Goal: Transaction & Acquisition: Book appointment/travel/reservation

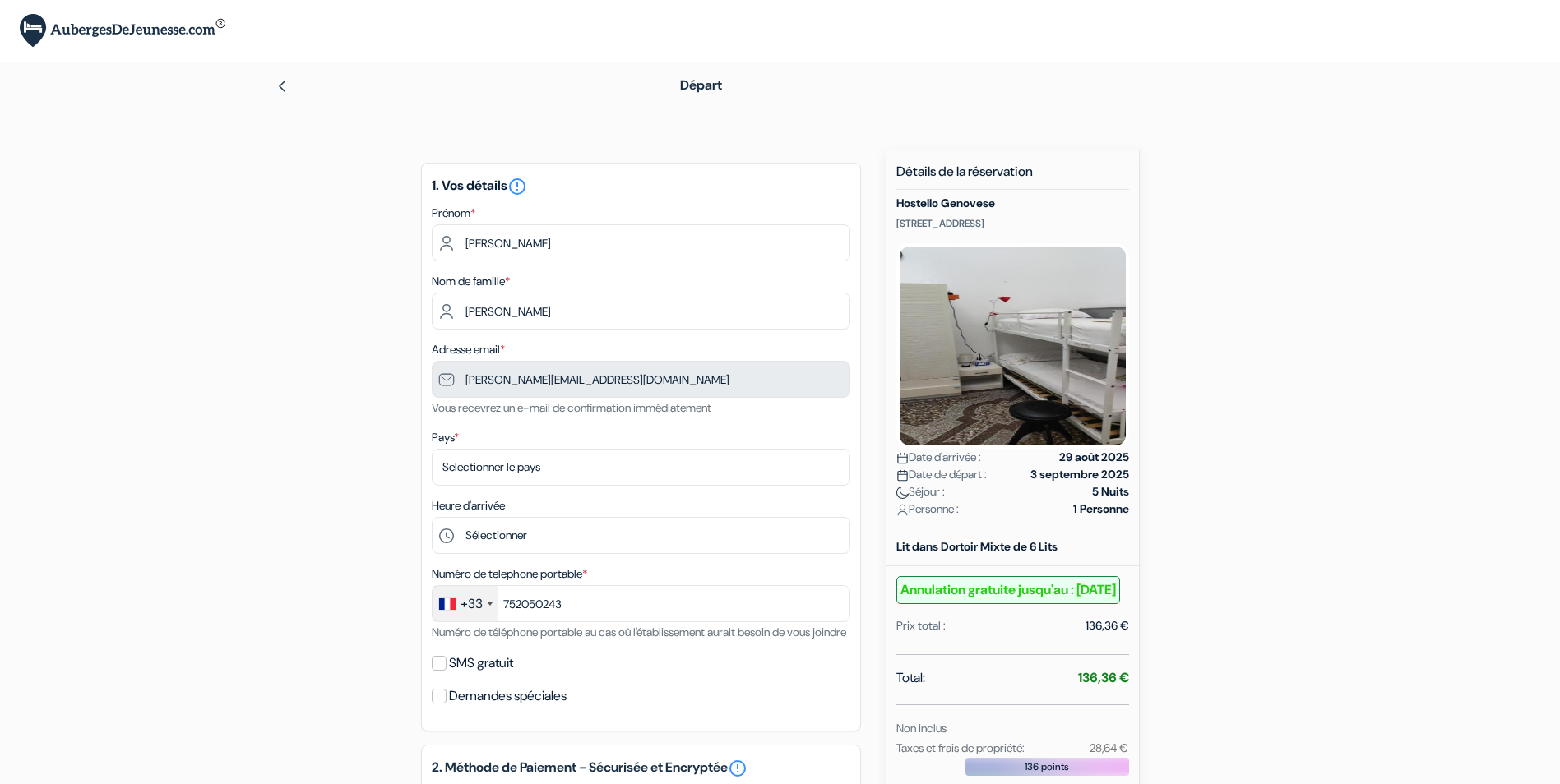
type input "7 52 05 02 43"
click at [576, 465] on select "Selectionner le pays Abkhazie Afghanistan Afrique du Sud Albanie Algérie Allema…" at bounding box center [641, 467] width 418 height 37
select select "fr"
click at [431, 449] on select "Selectionner le pays Abkhazie Afghanistan Afrique du Sud Albanie Algérie Allema…" at bounding box center [641, 467] width 418 height 37
click at [504, 534] on select "Sélectionner 14:00 15:00 16:00 17:00 18:00 19:00 20:00" at bounding box center [641, 535] width 418 height 37
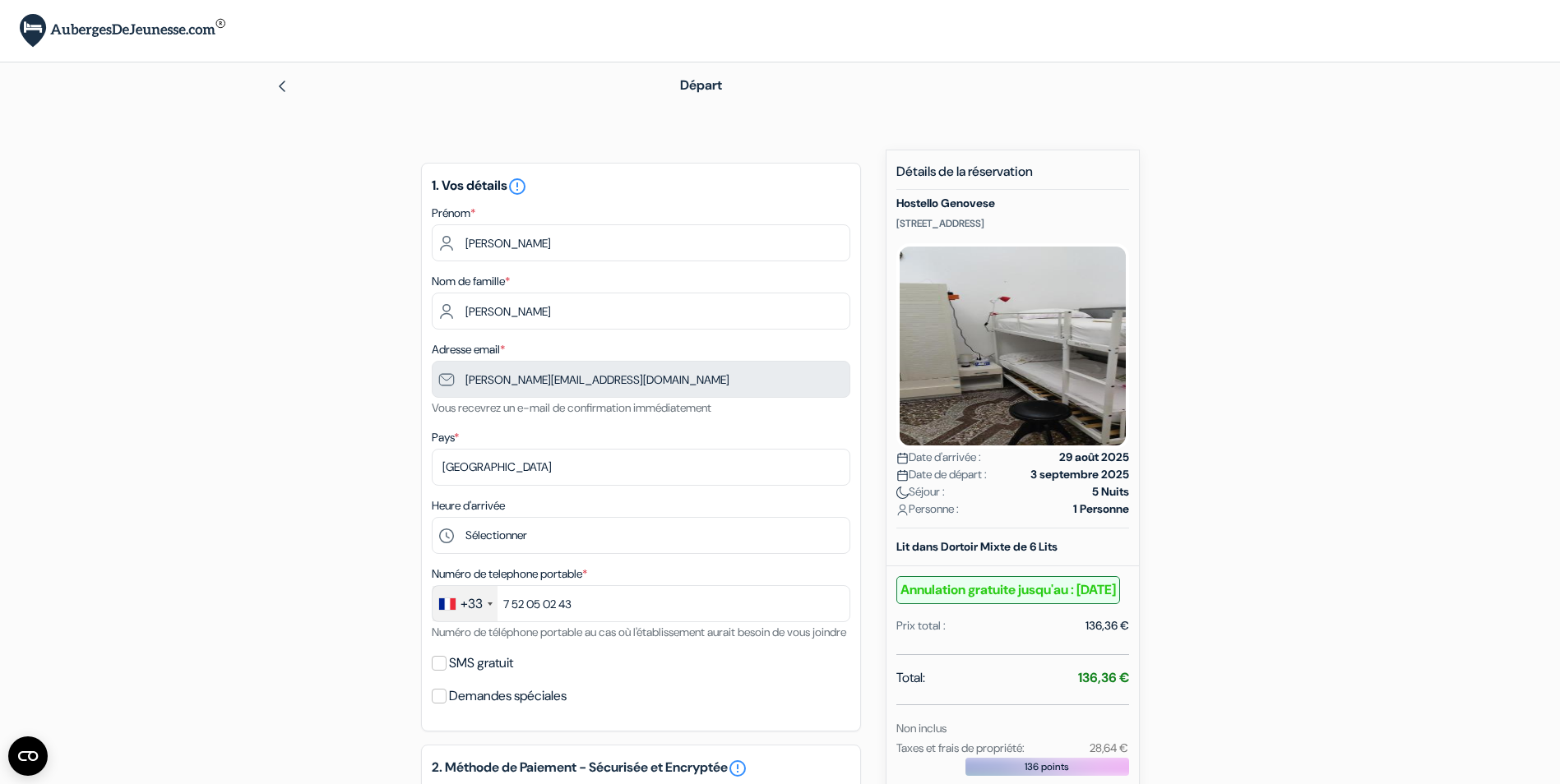
click at [358, 642] on div "add_box Hostello Genovese Via Assarotti 31, Genes, Italie Détails de l'établiss…" at bounding box center [780, 753] width 1085 height 1208
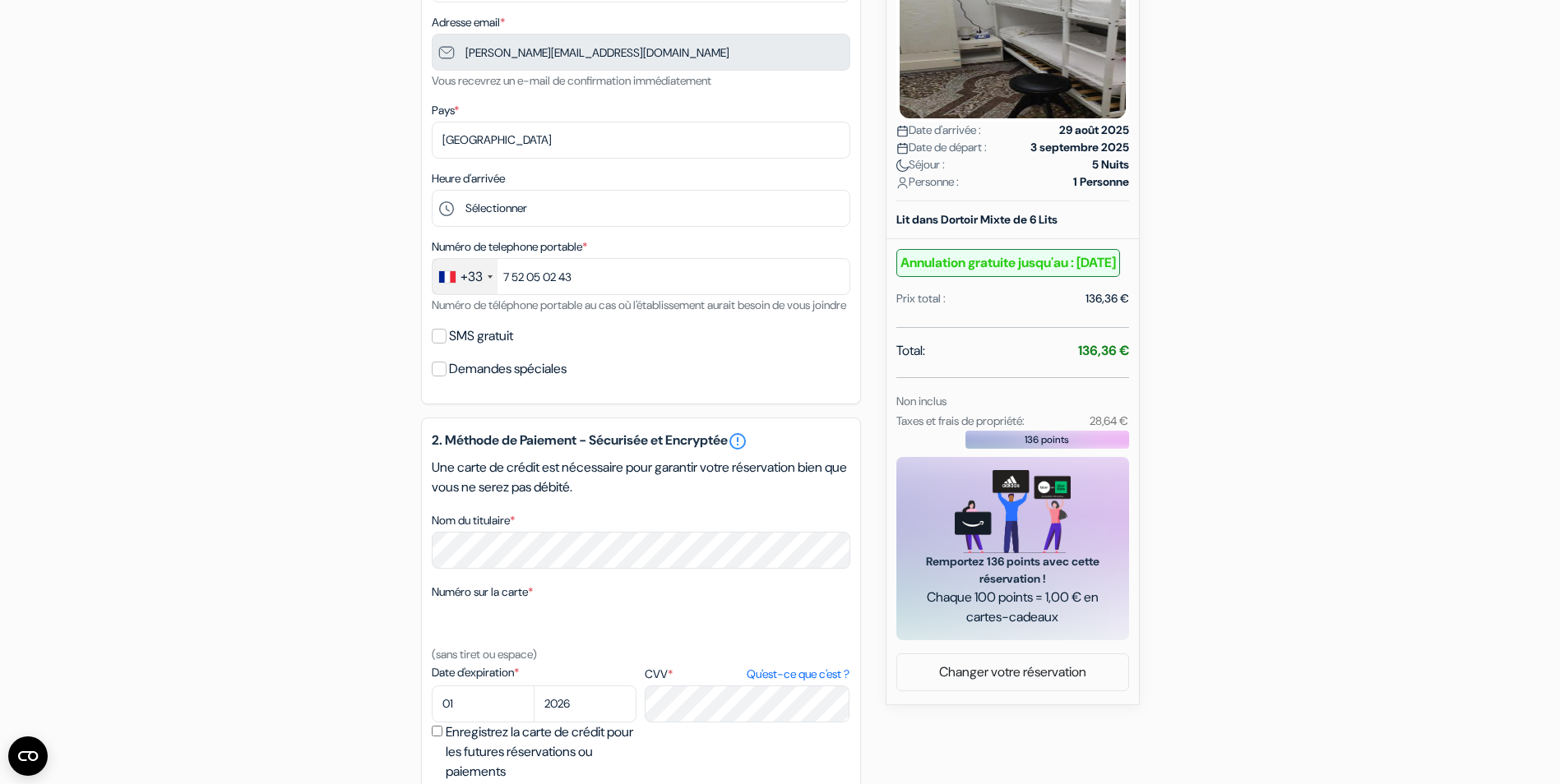
scroll to position [329, 0]
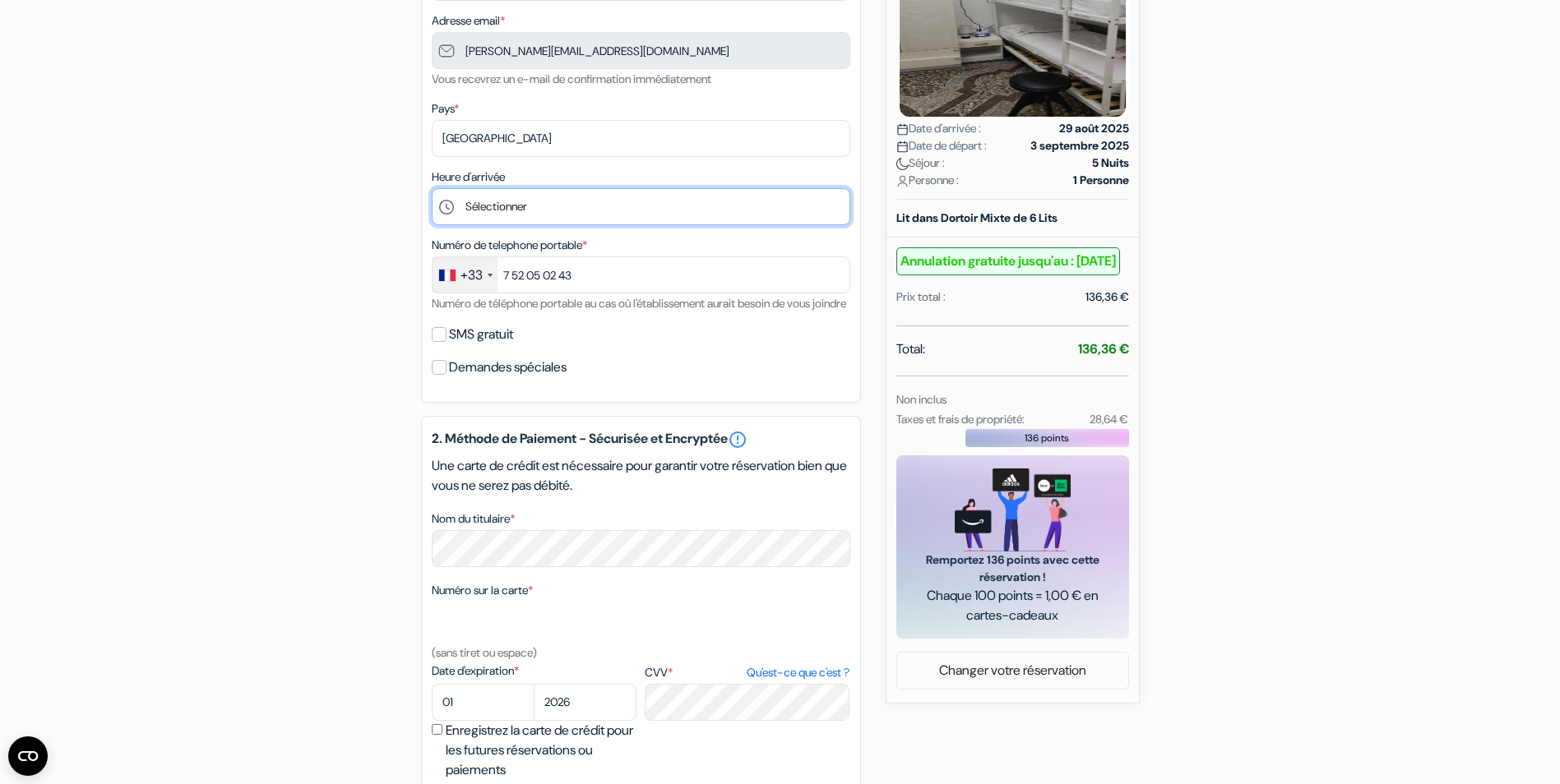
click at [534, 203] on select "Sélectionner 14:00 15:00 16:00 17:00 18:00 19:00 20:00" at bounding box center [641, 207] width 418 height 37
select select "20"
click at [431, 188] on select "Sélectionner 14:00 15:00 16:00 17:00 18:00 19:00 20:00" at bounding box center [641, 207] width 418 height 37
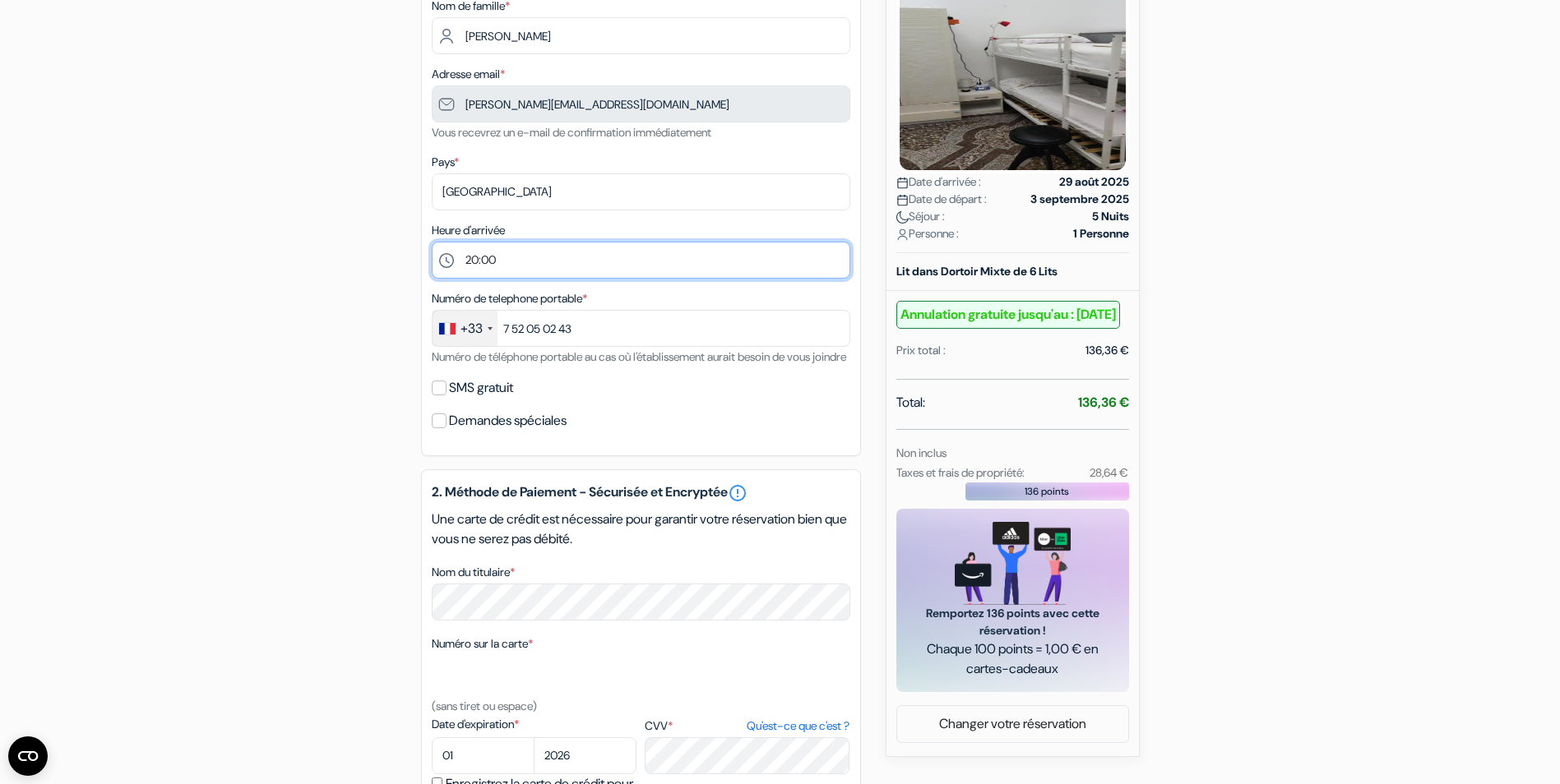
scroll to position [246, 0]
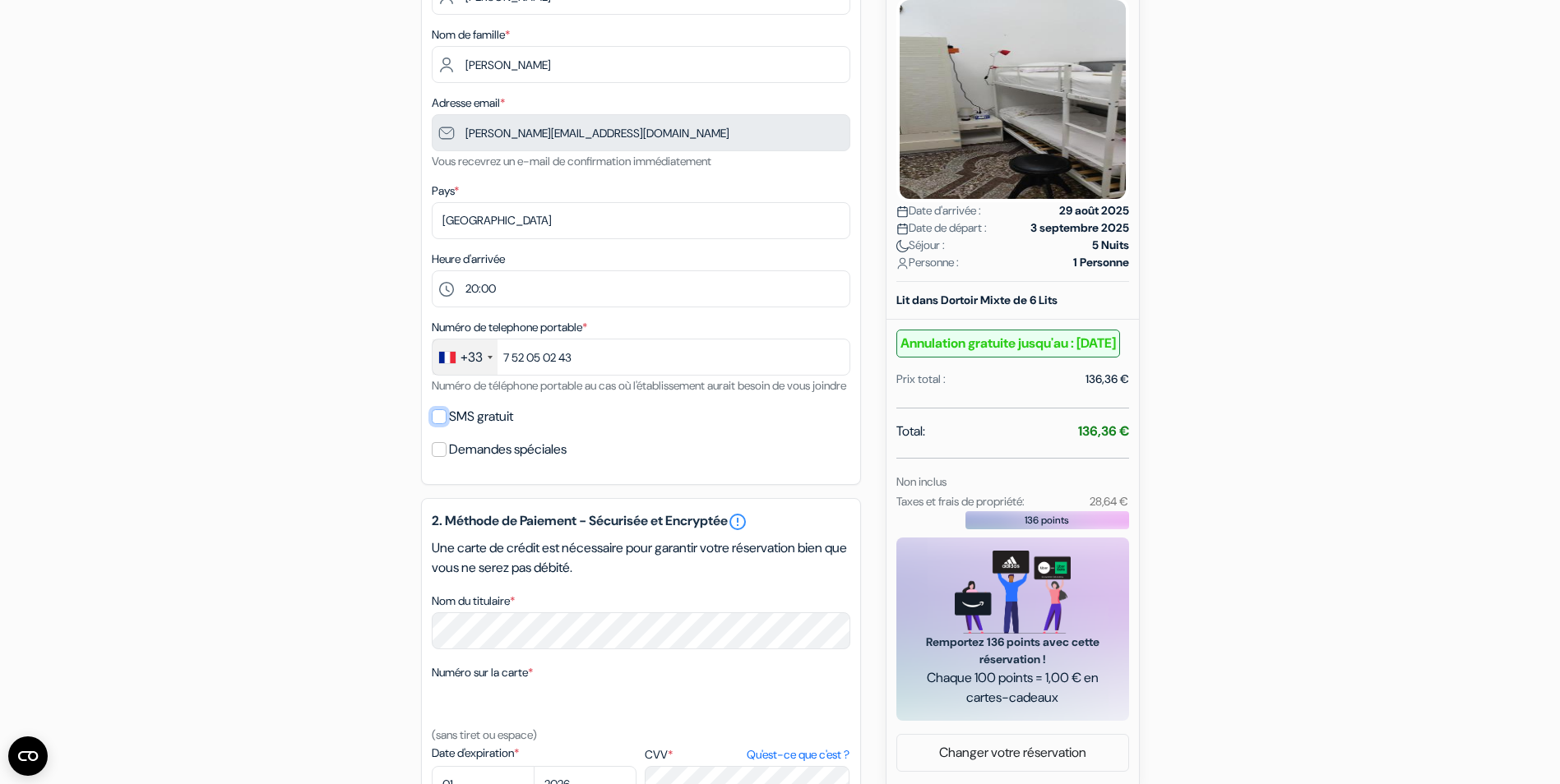
click at [442, 424] on input "SMS gratuit" at bounding box center [439, 416] width 15 height 15
checkbox input "true"
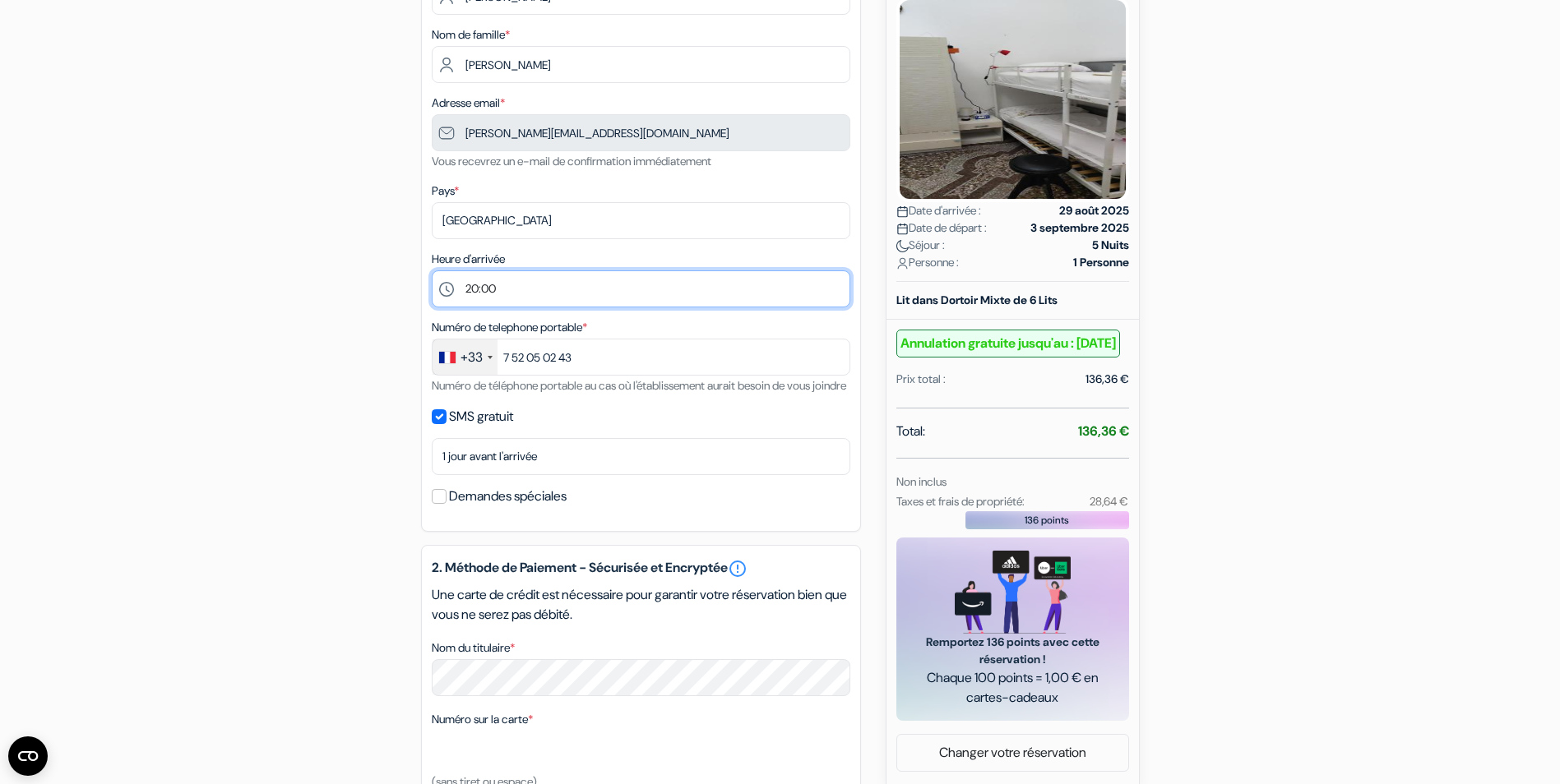
click at [534, 275] on select "Sélectionner 14:00 15:00 16:00 17:00 18:00 19:00 20:00" at bounding box center [641, 289] width 418 height 37
click at [431, 270] on select "Sélectionner 14:00 15:00 16:00 17:00 18:00 19:00 20:00" at bounding box center [641, 289] width 418 height 37
click at [255, 431] on div "add_box Hostello Genovese Via Assarotti 31, Genes, Italie Détails de l'établiss…" at bounding box center [780, 530] width 1085 height 1254
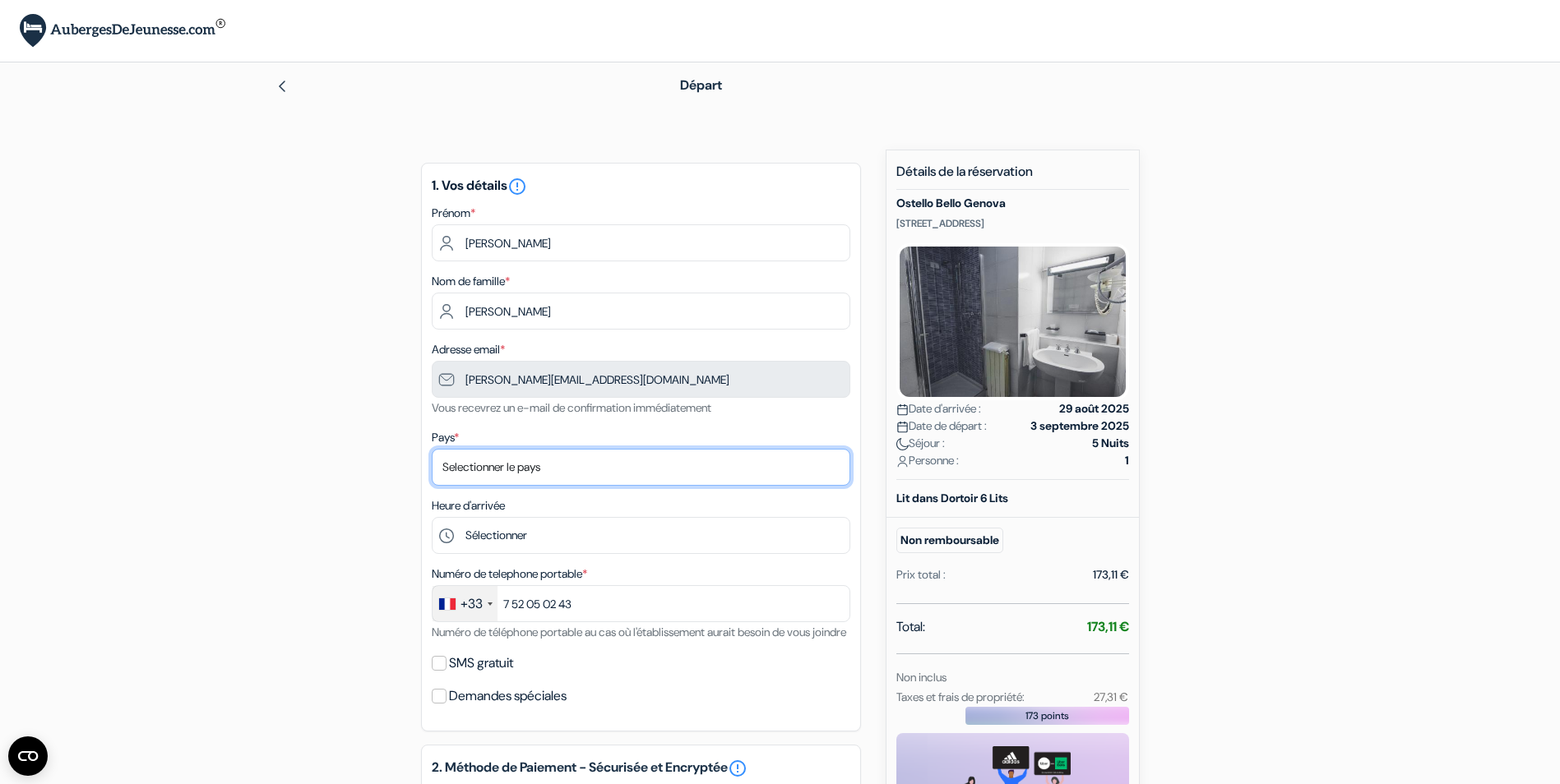
click at [482, 471] on select "Selectionner le pays Abkhazie Afghanistan Afrique du Sud Albanie Algérie Allema…" at bounding box center [641, 467] width 418 height 37
select select "fr"
click at [431, 449] on select "Selectionner le pays Abkhazie Afghanistan Afrique du Sud Albanie Algérie Allema…" at bounding box center [641, 467] width 418 height 37
click at [334, 475] on div "add_box Ostello Bello Genova 38 Via Balbi, Genes, Italie Détails de l'établisse…" at bounding box center [780, 645] width 1085 height 991
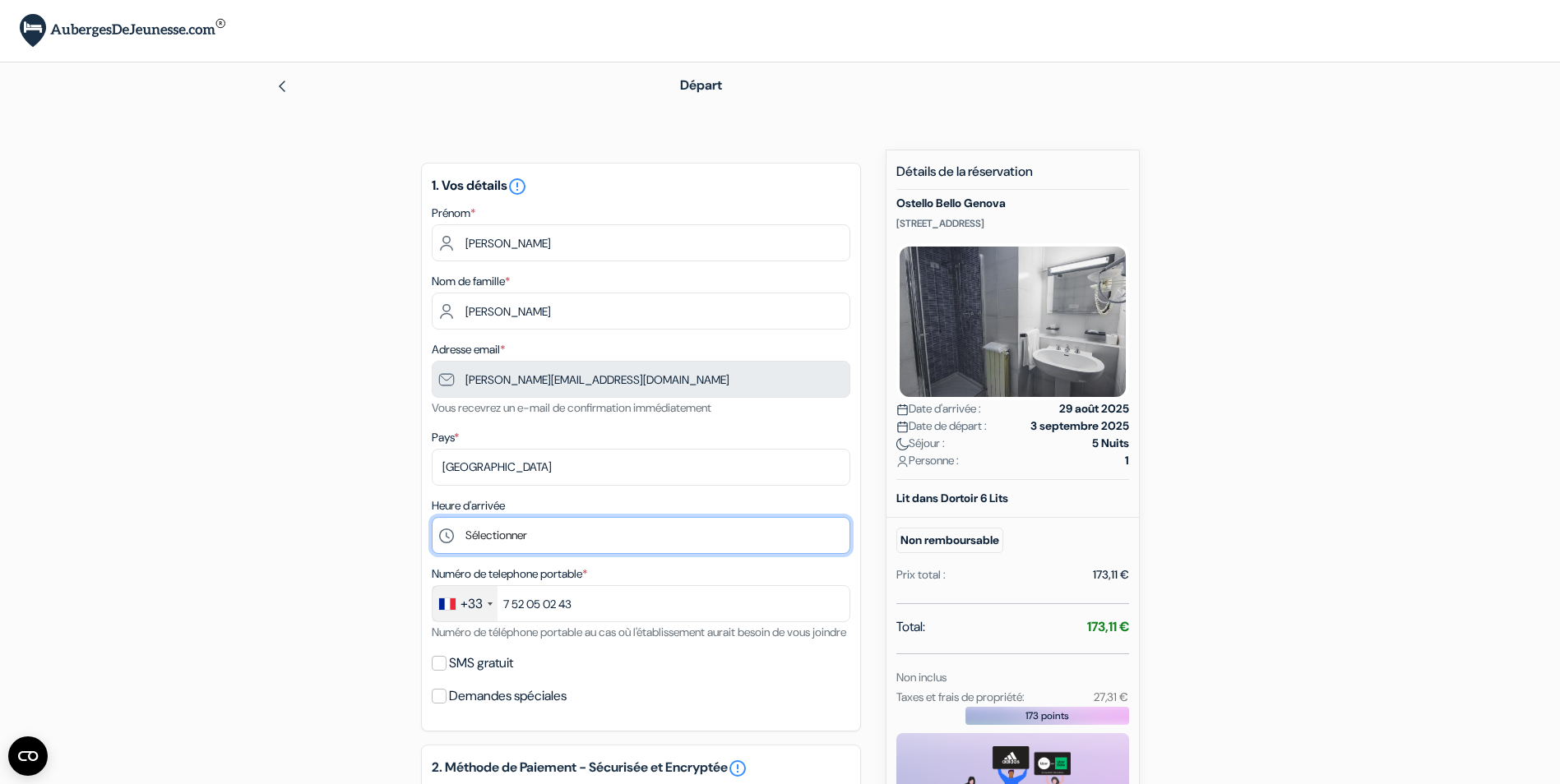
click at [508, 533] on select "Sélectionner 15:00 16:00 17:00 18:00 19:00 20:00 21:00 22:00 23:00 0:00" at bounding box center [641, 535] width 418 height 37
select select "23"
click at [431, 517] on select "Sélectionner 15:00 16:00 17:00 18:00 19:00 20:00 21:00 22:00 23:00 0:00" at bounding box center [641, 535] width 418 height 37
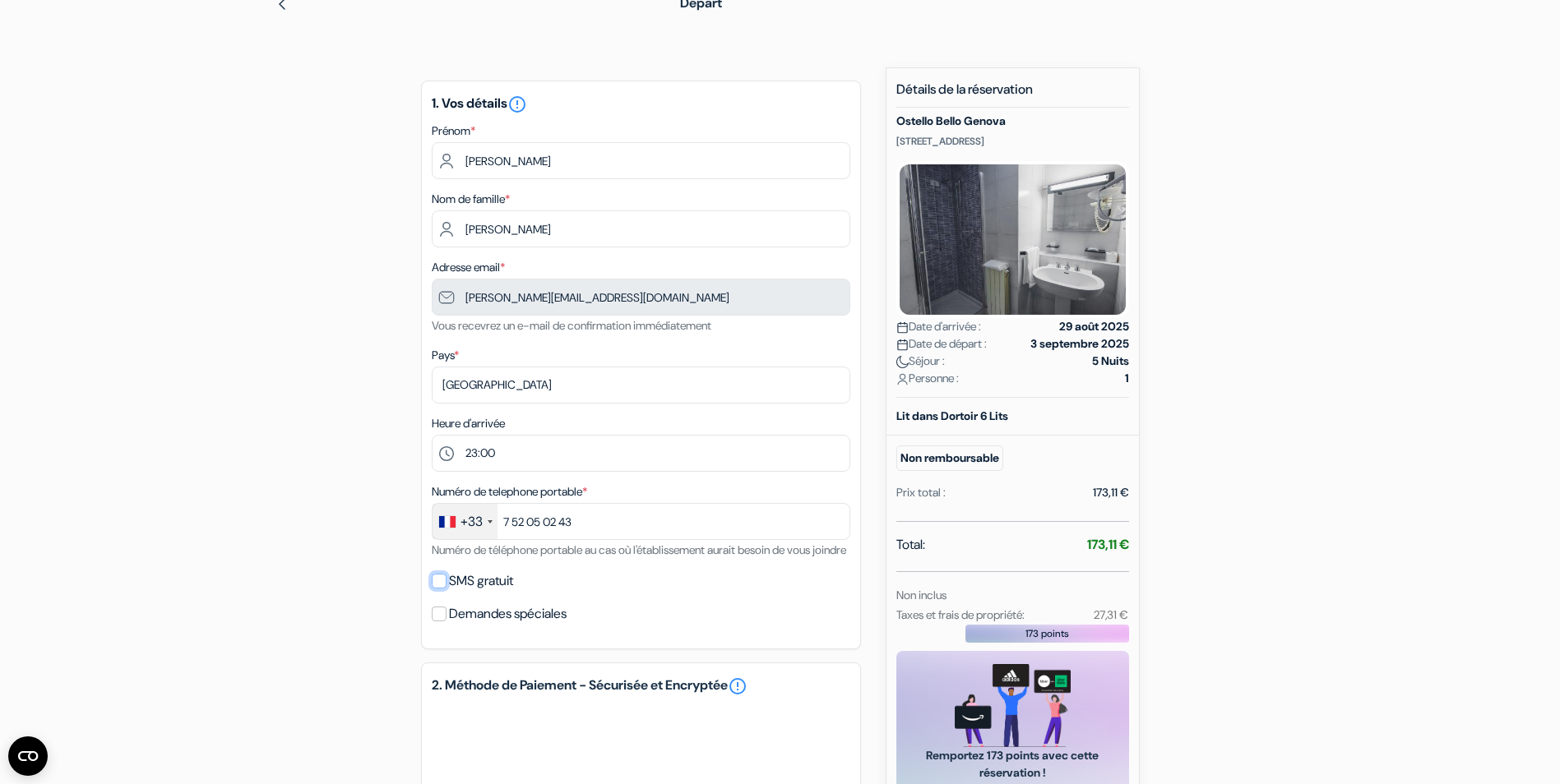
click at [442, 588] on input "SMS gratuit" at bounding box center [439, 582] width 15 height 15
checkbox input "true"
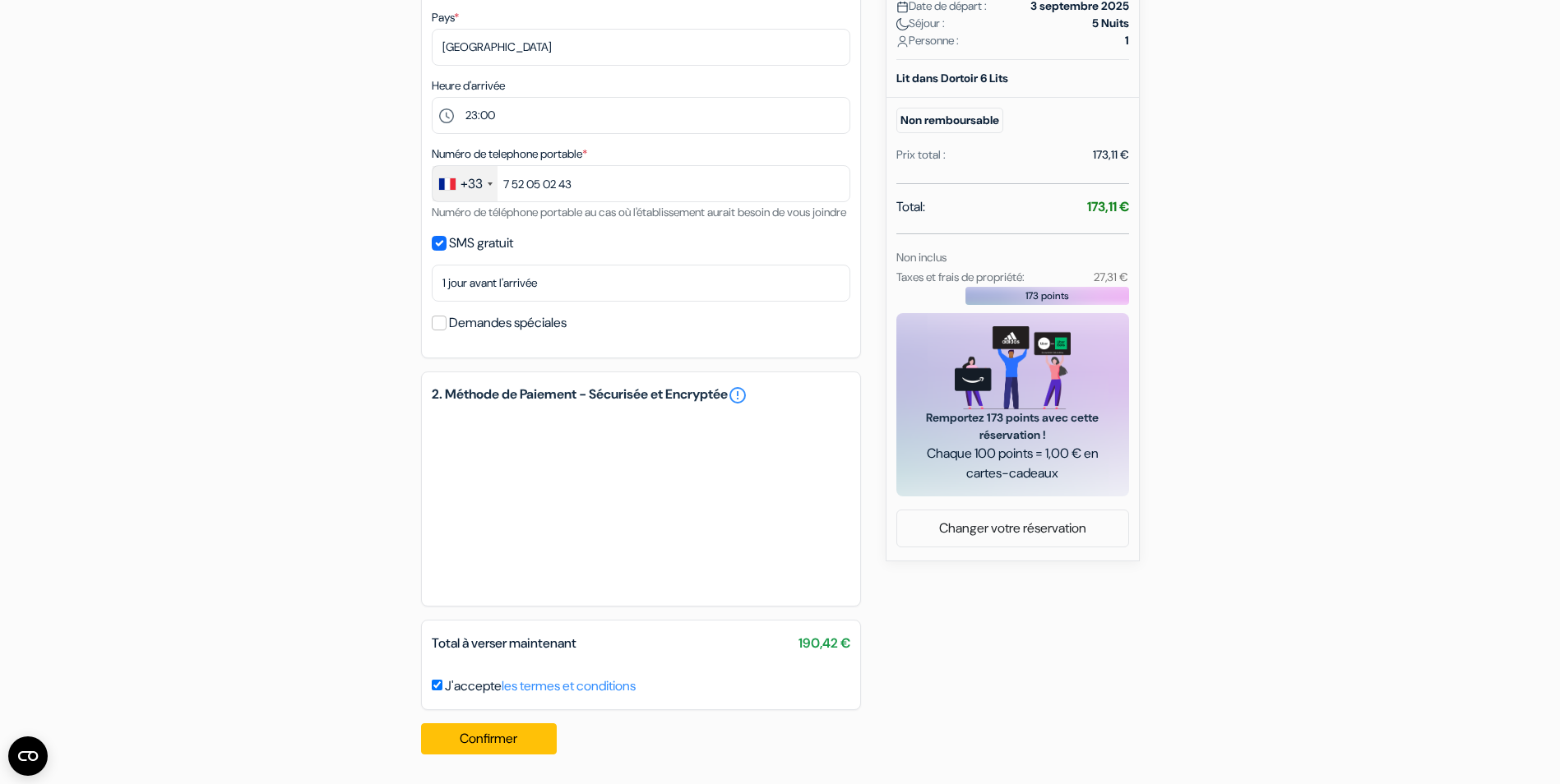
scroll to position [440, 0]
click at [282, 416] on div "add_box Ostello Bello Genova 38 Via Balbi, Genes, Italie Détails de l'établisse…" at bounding box center [780, 249] width 1085 height 1039
click at [485, 734] on button "Confirmer Loading..." at bounding box center [489, 739] width 136 height 32
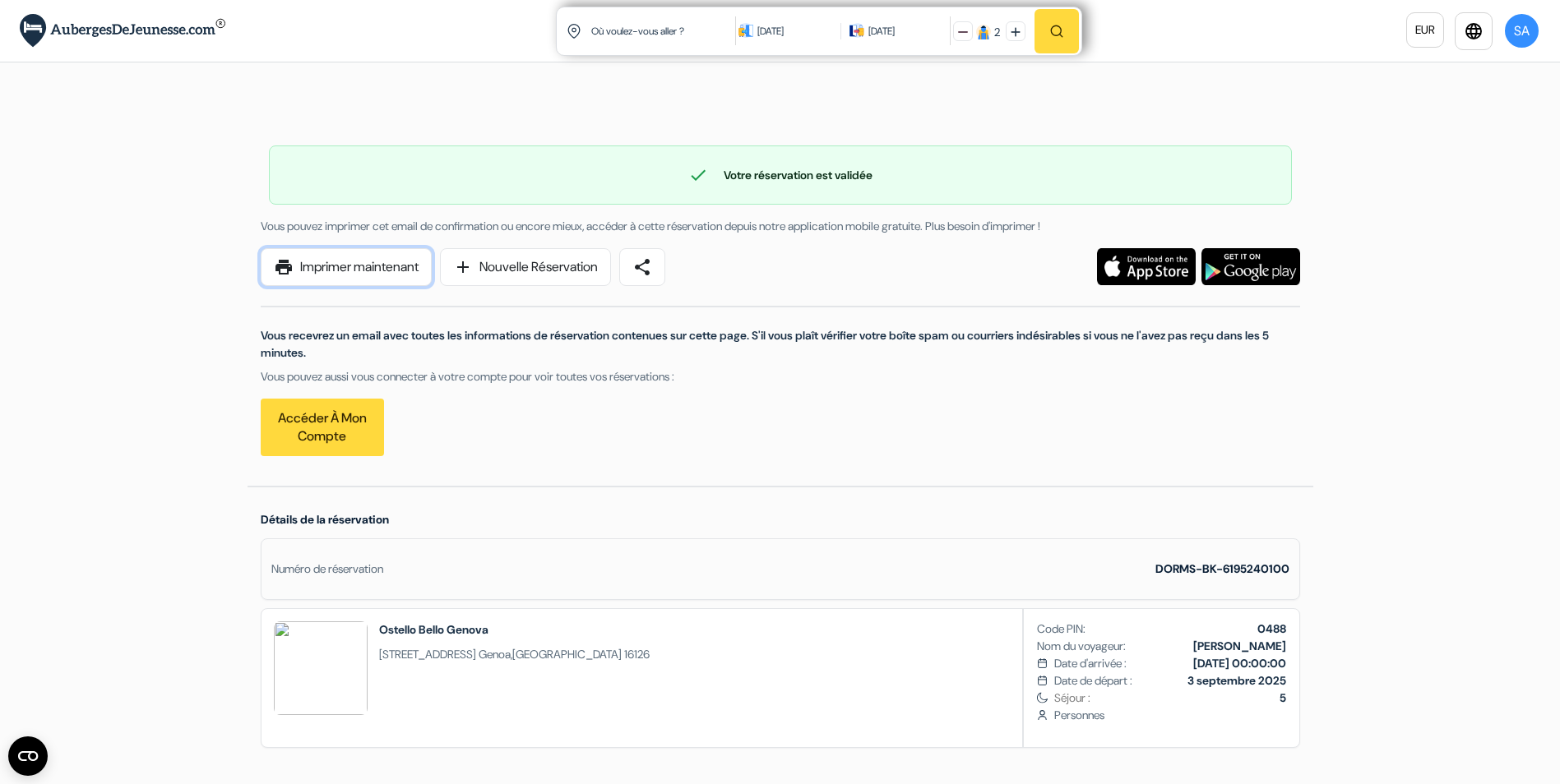
drag, startPoint x: 356, startPoint y: 271, endPoint x: 222, endPoint y: 700, distance: 449.4
click at [356, 271] on link "print Imprimer maintenant" at bounding box center [346, 267] width 171 height 38
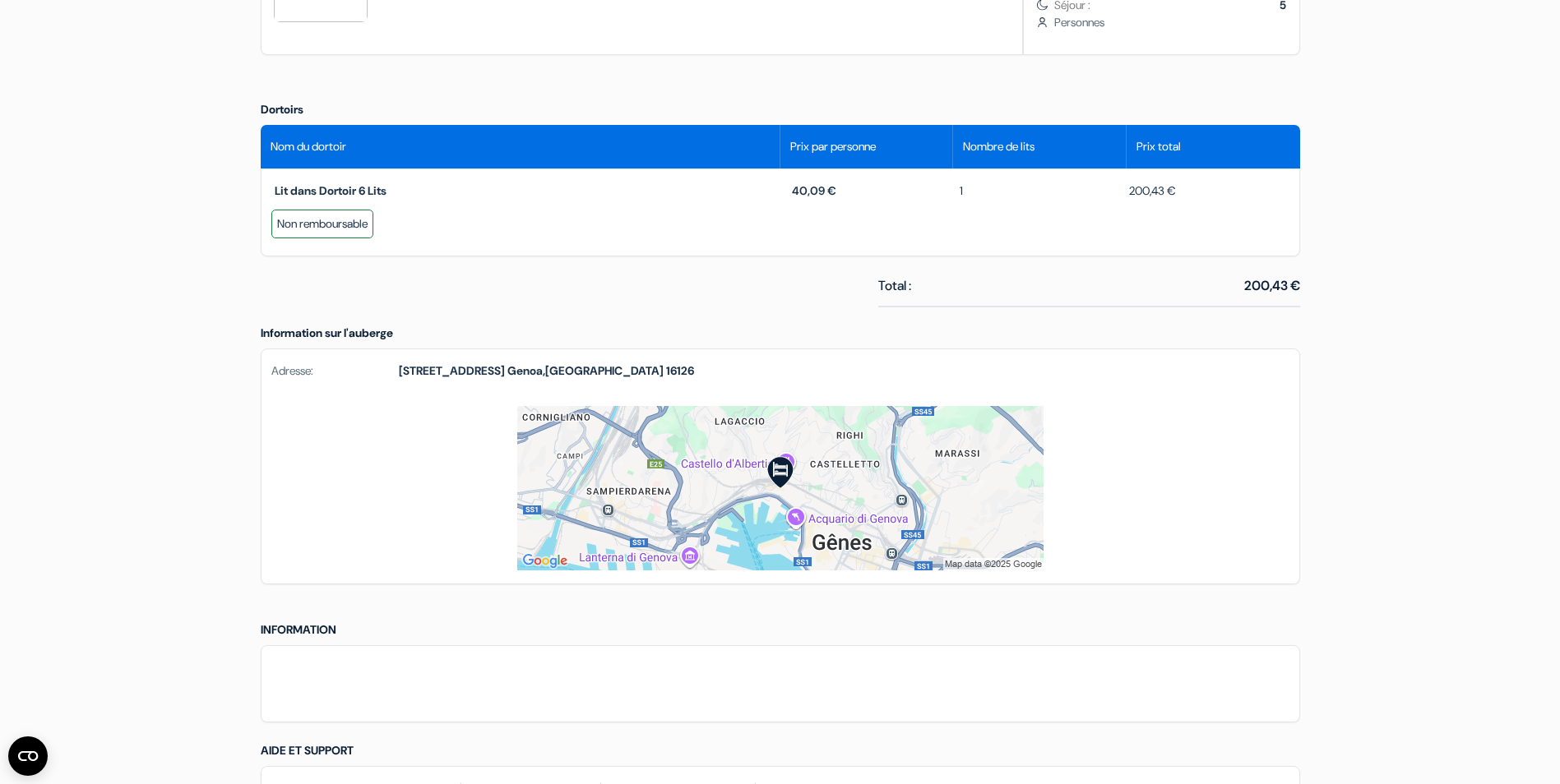
scroll to position [904, 0]
